Goal: Task Accomplishment & Management: Manage account settings

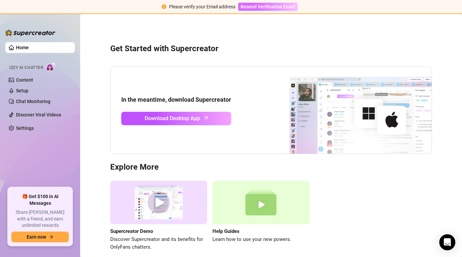
click at [255, 7] on span "Resend Verification Email" at bounding box center [268, 6] width 55 height 5
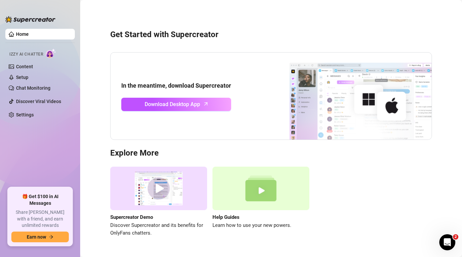
click at [227, 31] on h3 "Get Started with Supercreator" at bounding box center [271, 34] width 322 height 11
click at [29, 36] on link "Home" at bounding box center [22, 33] width 13 height 5
click at [33, 68] on link "Content" at bounding box center [24, 66] width 17 height 5
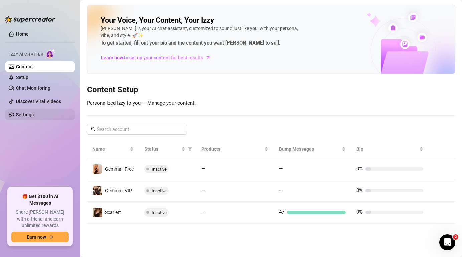
click at [21, 114] on link "Settings" at bounding box center [25, 114] width 18 height 5
